Goal: Find specific page/section: Find specific page/section

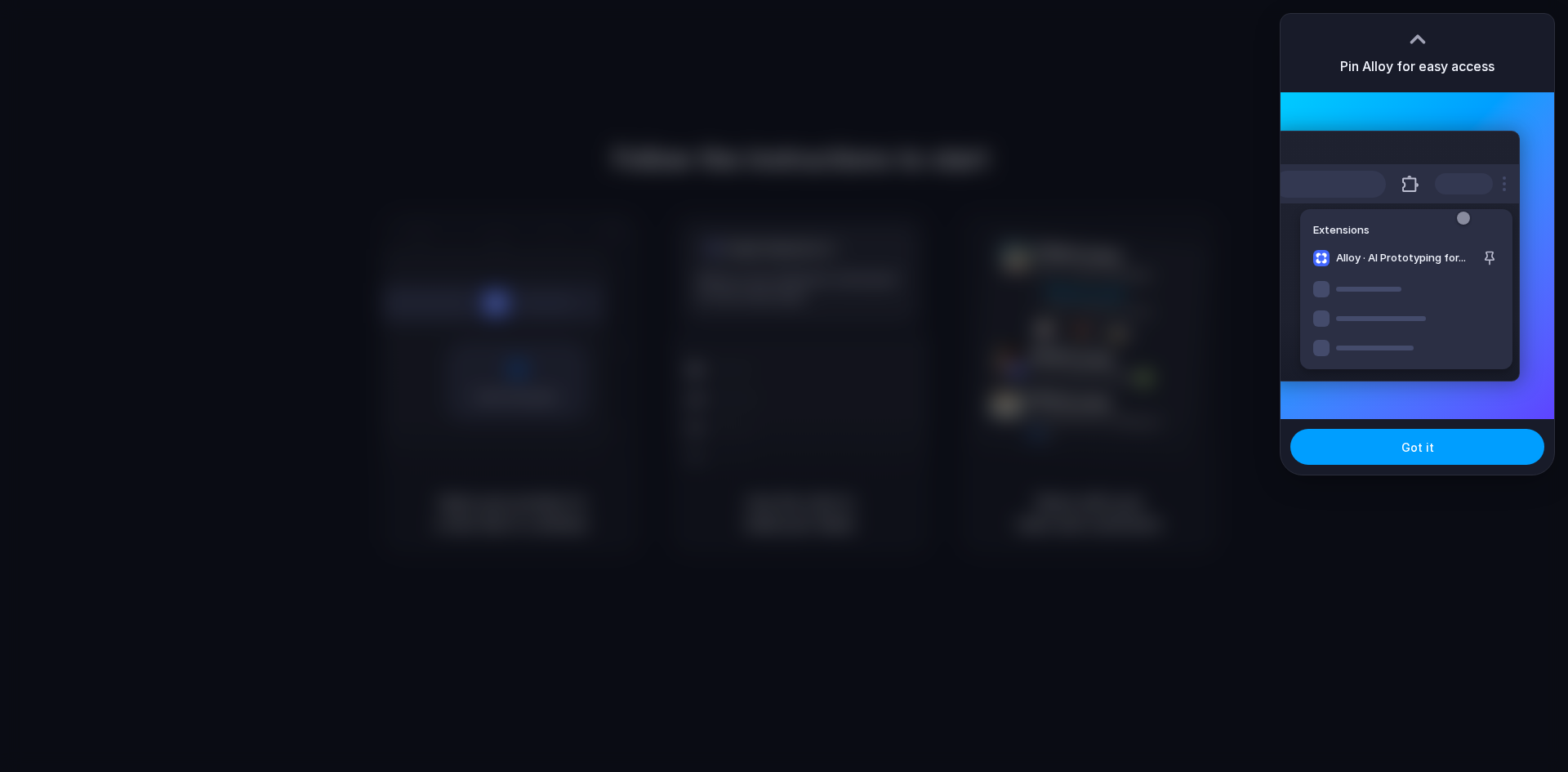
click at [1403, 455] on button "Got it" at bounding box center [1417, 448] width 254 height 36
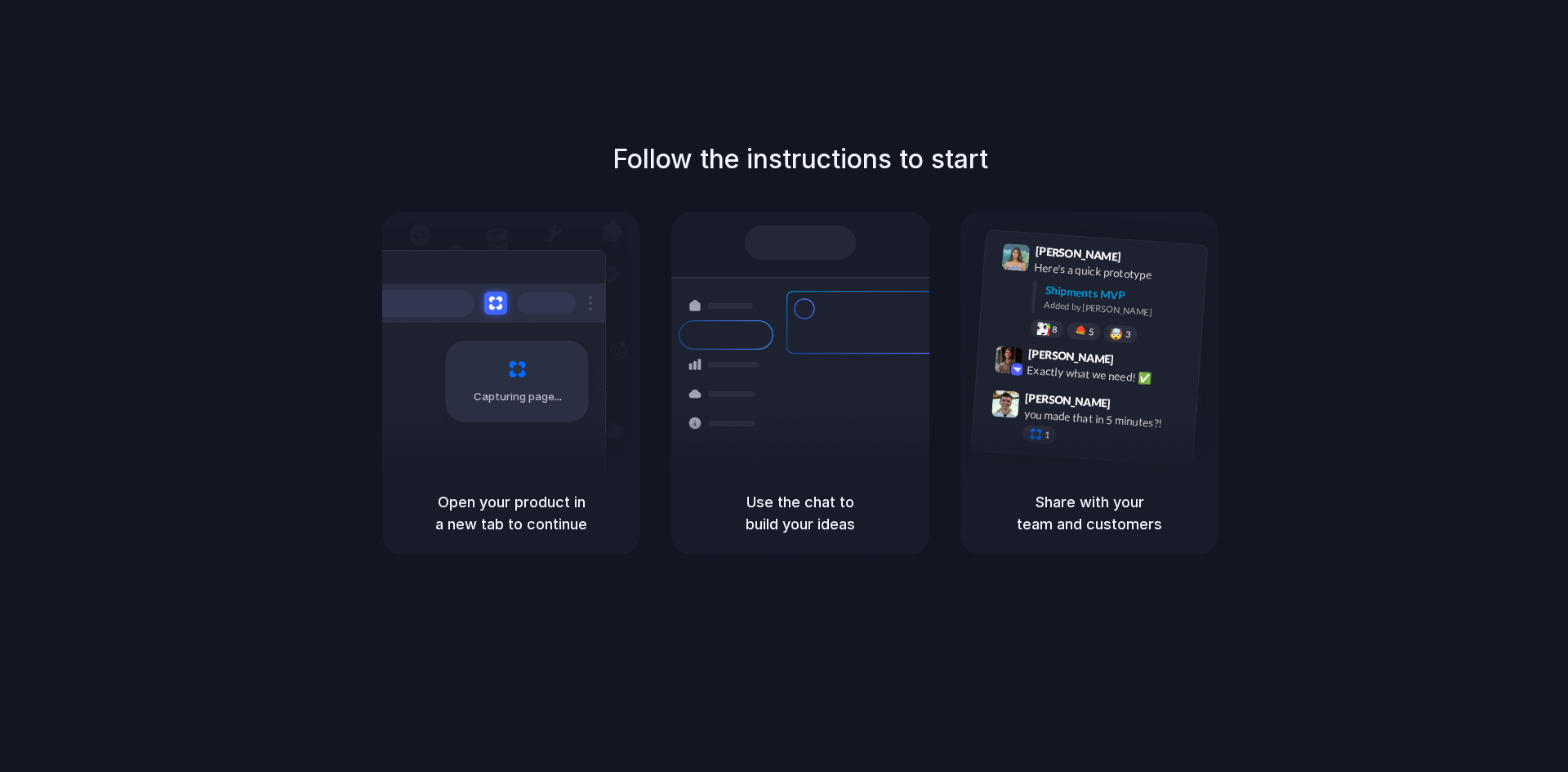
click at [809, 452] on div "Bulk order processing 8 pallets • Warehouse B • Packed" at bounding box center [897, 463] width 220 height 48
click at [814, 248] on div at bounding box center [800, 242] width 112 height 34
click at [523, 407] on div "Capturing page" at bounding box center [518, 382] width 143 height 82
click at [554, 481] on div "Open your product in a new tab to continue" at bounding box center [511, 512] width 258 height 83
click at [729, 487] on div "Use the chat to build your ideas" at bounding box center [800, 512] width 258 height 83
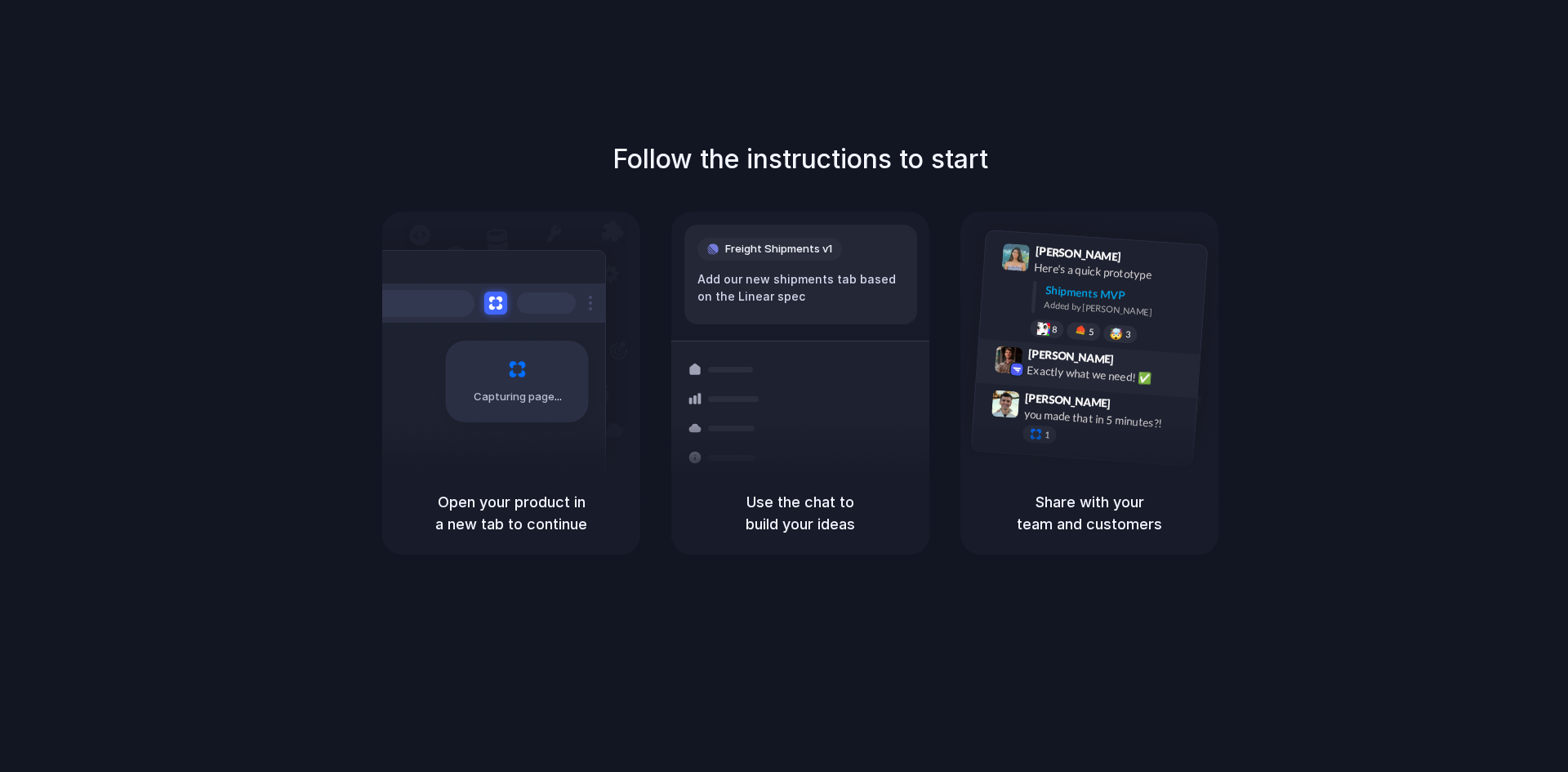
click at [1055, 374] on div "Exactly what we need! ✅" at bounding box center [1108, 375] width 163 height 28
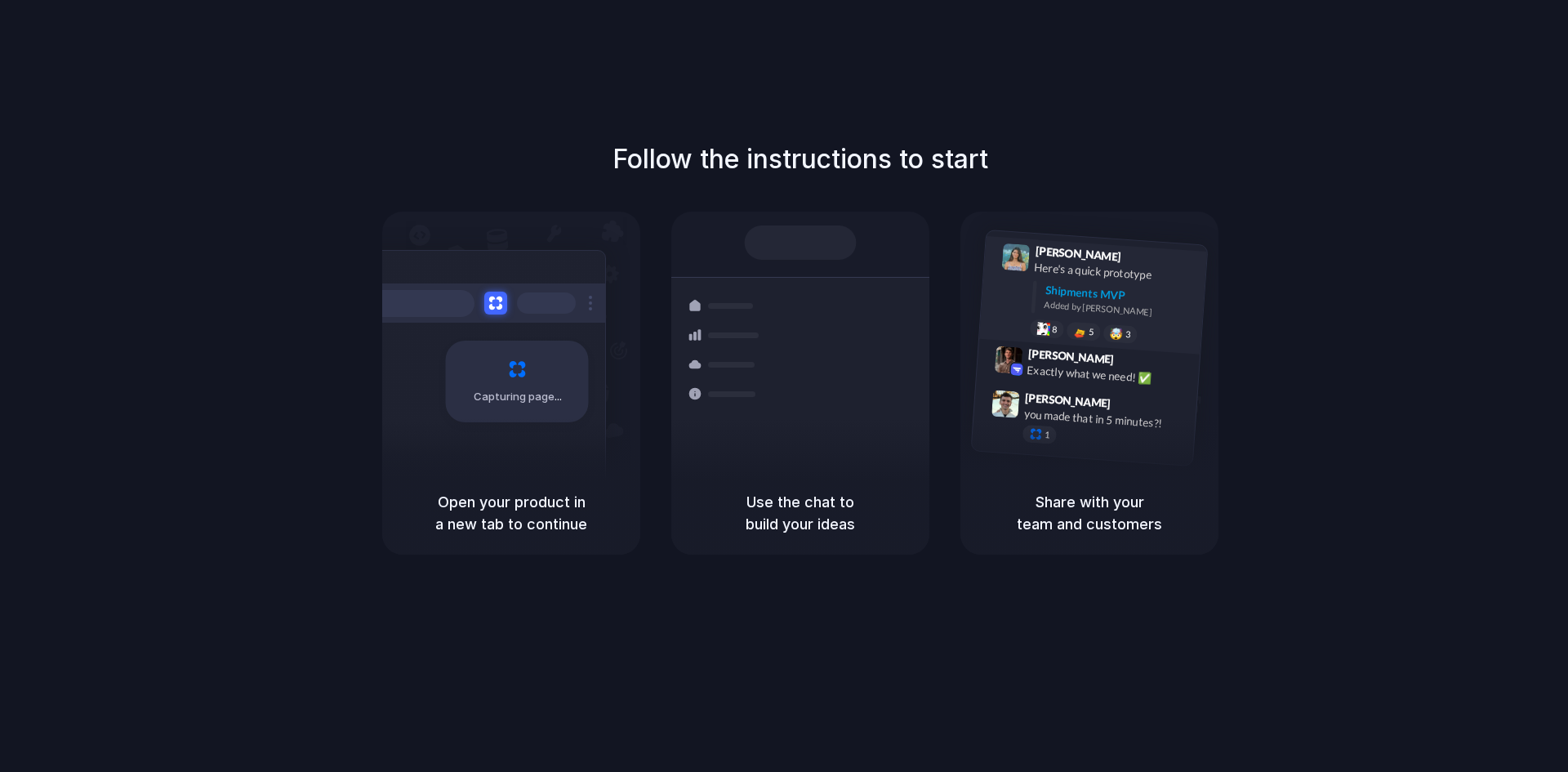
click at [1057, 264] on div "Here's a quick prototype" at bounding box center [1115, 272] width 163 height 28
click at [1057, 259] on div "[PERSON_NAME] 9:41 AM Here's a quick prototype Shipments MVP Added by [PERSON_N…" at bounding box center [1110, 297] width 174 height 103
drag, startPoint x: 1039, startPoint y: 249, endPoint x: 921, endPoint y: 254, distance: 118.1
click at [1020, 252] on div "[PERSON_NAME] 9:41 AM Here's a quick prototype Shipments MVP Added by [PERSON_N…" at bounding box center [1093, 296] width 228 height 118
click at [846, 272] on div "Shipments Container from [GEOGRAPHIC_DATA] 40ft • ETA [DATE] • In transit Expre…" at bounding box center [800, 366] width 278 height 282
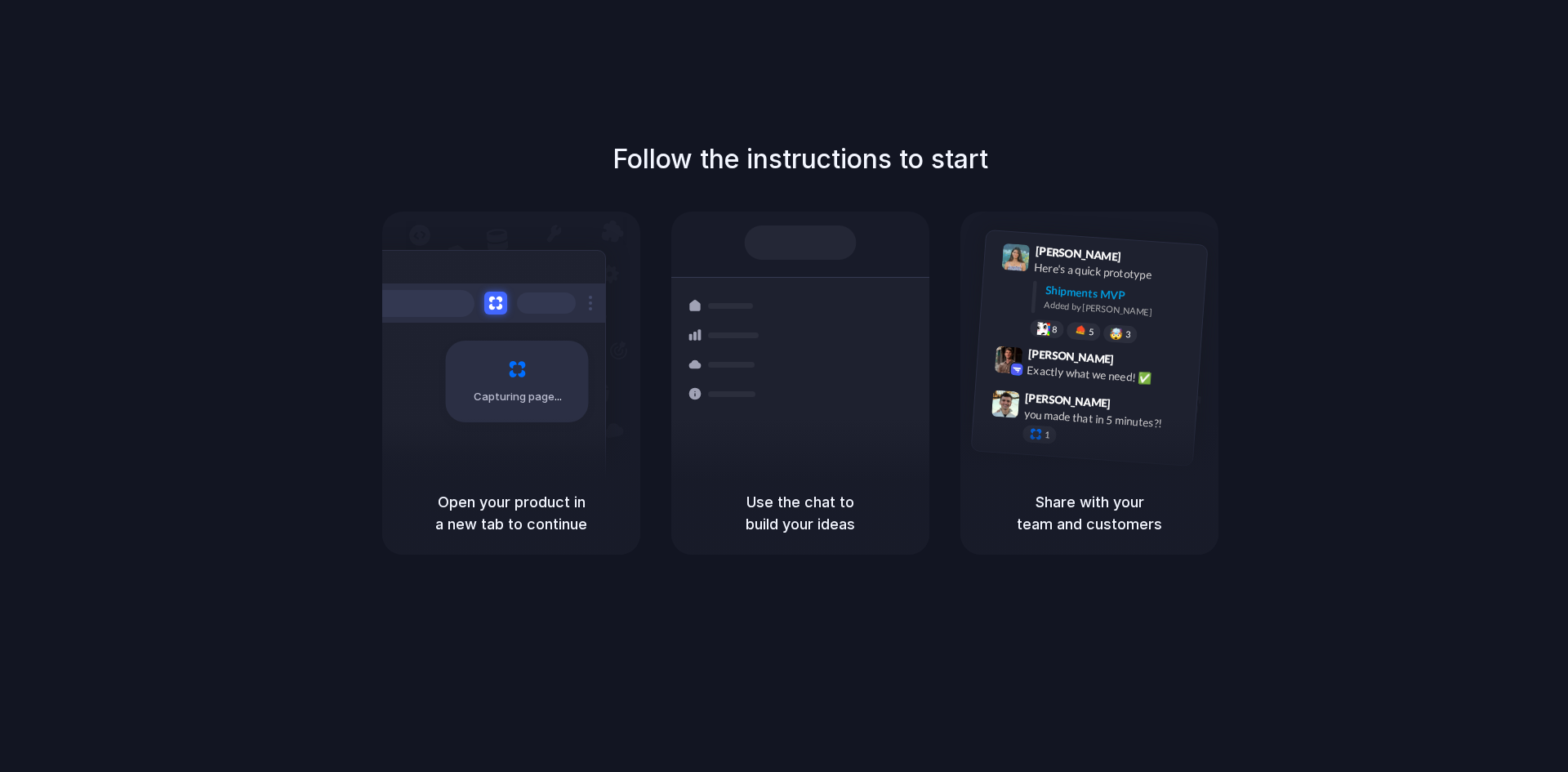
drag, startPoint x: 802, startPoint y: 256, endPoint x: 845, endPoint y: 218, distance: 57.4
click at [807, 246] on div at bounding box center [800, 242] width 112 height 34
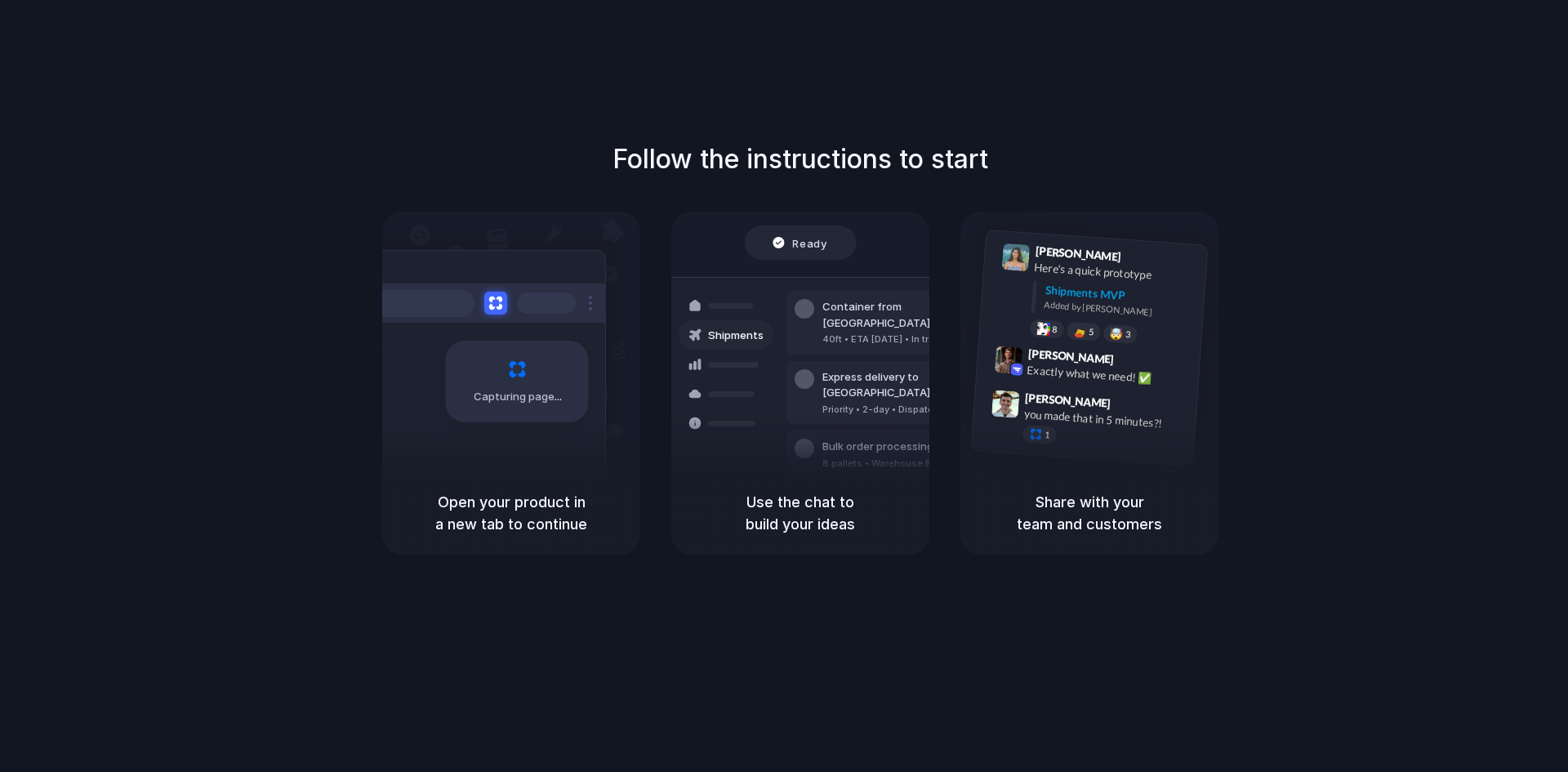
click at [784, 386] on div at bounding box center [784, 386] width 0 height 0
